Goal: Information Seeking & Learning: Find specific fact

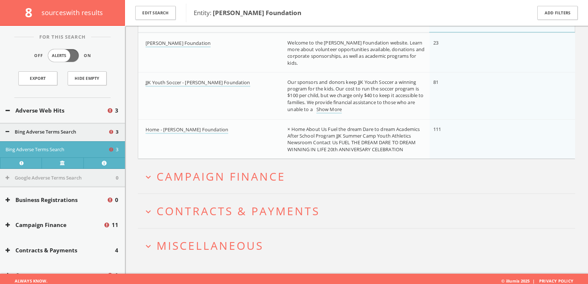
scroll to position [131, 0]
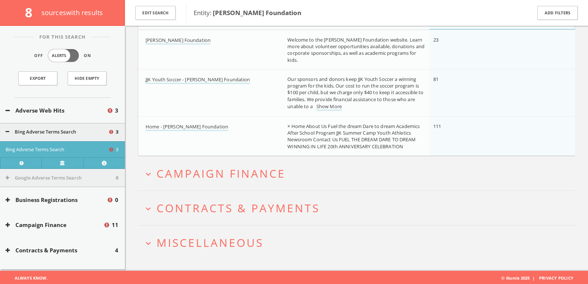
click at [267, 156] on h2 "expand_more Campaign Finance" at bounding box center [357, 173] width 438 height 34
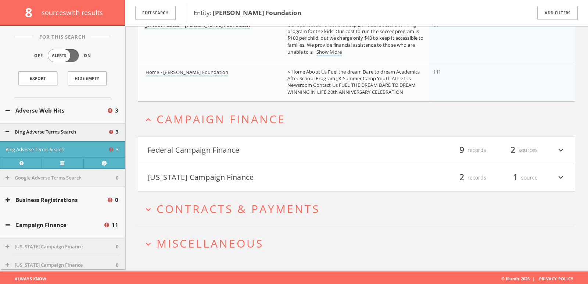
click at [258, 139] on h4 "Federal Campaign Finance filter_list 9 records 2 sources expand_more" at bounding box center [356, 149] width 437 height 27
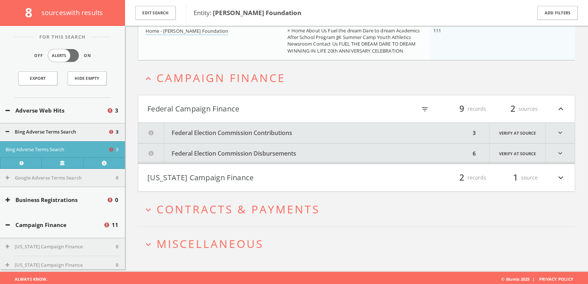
click at [256, 133] on button "Federal Election Commission Contributions" at bounding box center [304, 133] width 332 height 20
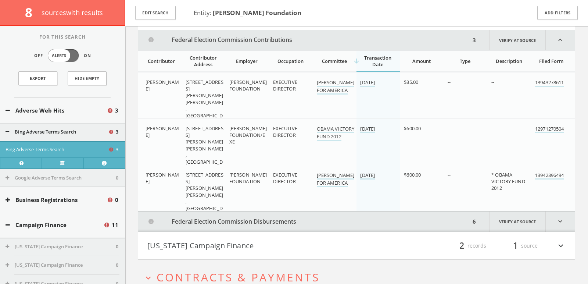
scroll to position [322, 0]
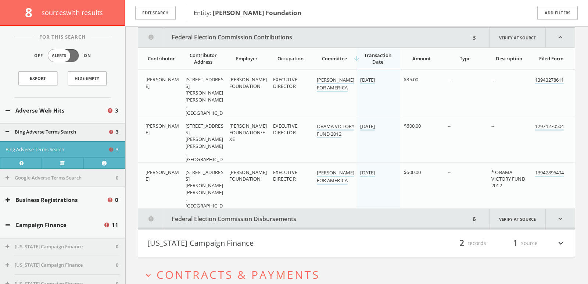
click at [273, 219] on button "Federal Election Commission Disbursements" at bounding box center [304, 219] width 332 height 20
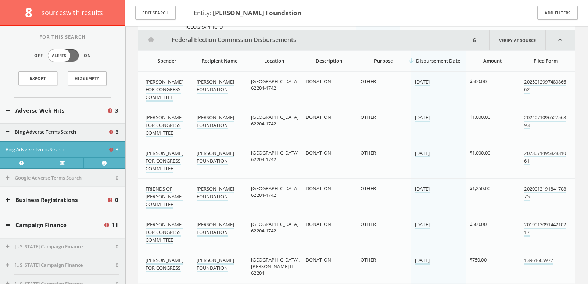
scroll to position [503, 0]
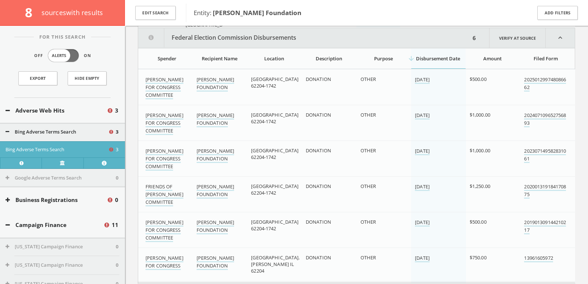
drag, startPoint x: 322, startPoint y: 14, endPoint x: 213, endPoint y: 15, distance: 108.5
click at [213, 15] on span "Entity: Jackie Joyner-Kersee Foundation" at bounding box center [358, 13] width 328 height 10
copy b "Jackie Joyner-Kersee Foundation"
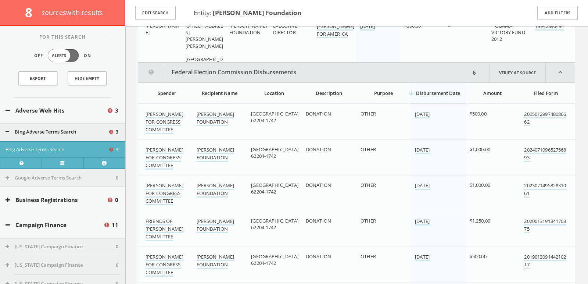
scroll to position [621, 0]
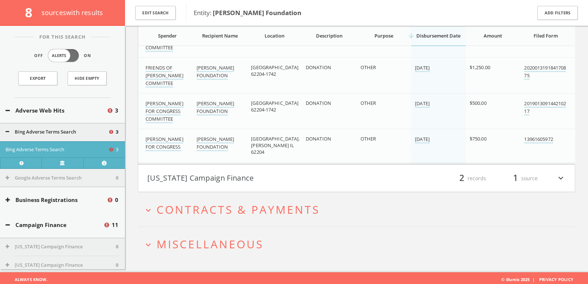
click at [345, 183] on h4 "Missouri Campaign Finance filter_list 2 records 1 source expand_more" at bounding box center [356, 178] width 437 height 27
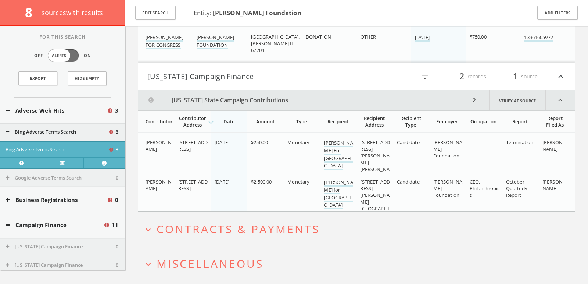
scroll to position [742, 0]
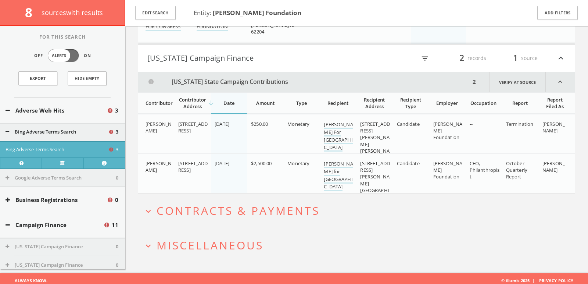
click at [298, 239] on button "expand_more Miscellaneous" at bounding box center [359, 245] width 432 height 12
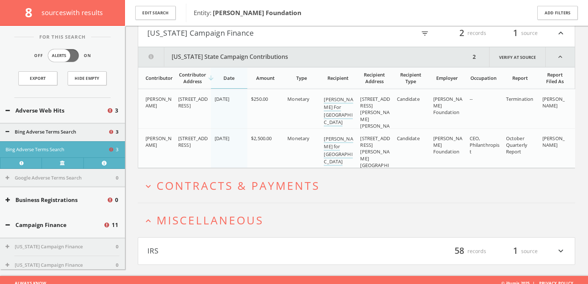
scroll to position [769, 0]
